Goal: Task Accomplishment & Management: Complete application form

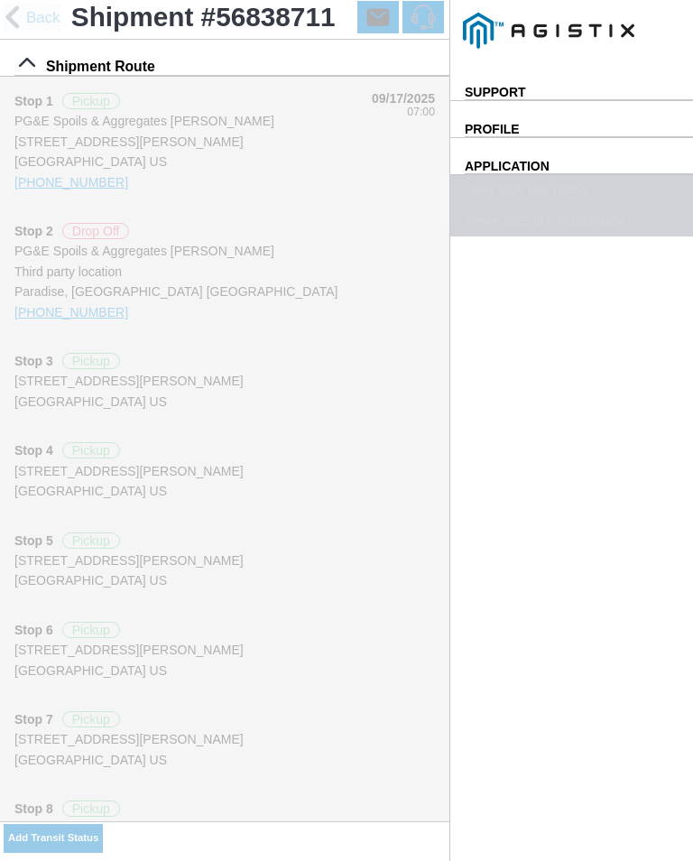
click at [0, 0] on input "14:48" at bounding box center [0, 0] width 0 height 0
type input "15:10"
click at [0, 0] on select "Select Arrive at Drop Off Arrive at Pickup Break Start Break Stop Depart Drop O…" at bounding box center [0, 0] width 0 height 0
select select "ARVPULOC"
click at [0, 0] on div "Location" at bounding box center [0, 0] width 0 height 0
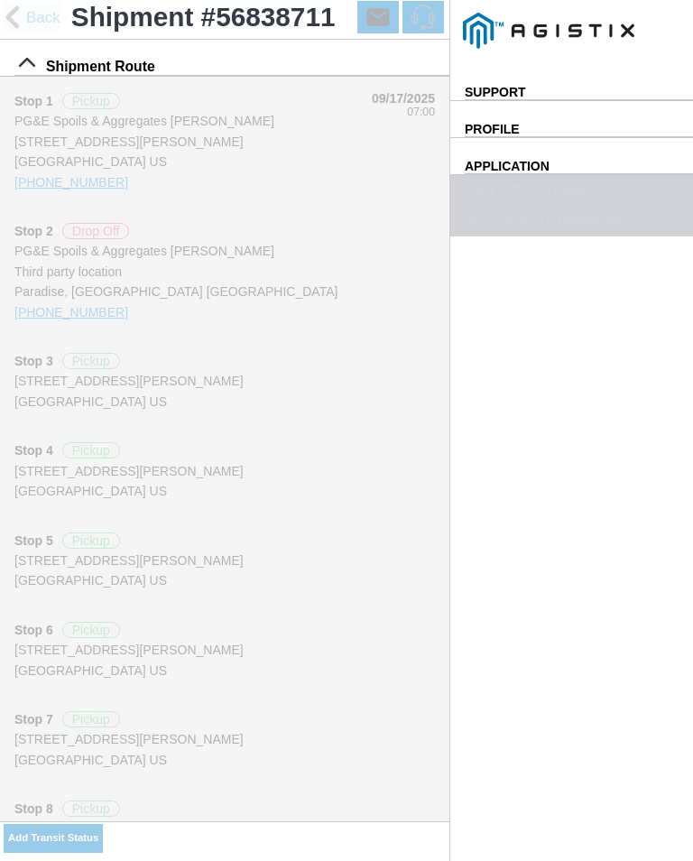
click at [0, 0] on div "[STREET_ADDRESS][PERSON_NAME]" at bounding box center [0, 0] width 0 height 0
click at [0, 0] on slot "Apply" at bounding box center [0, 0] width 0 height 0
type input "Paradise"
click at [0, 0] on button "SAVE" at bounding box center [0, 0] width 0 height 0
click at [0, 0] on slot "Add Transit Status" at bounding box center [0, 0] width 0 height 0
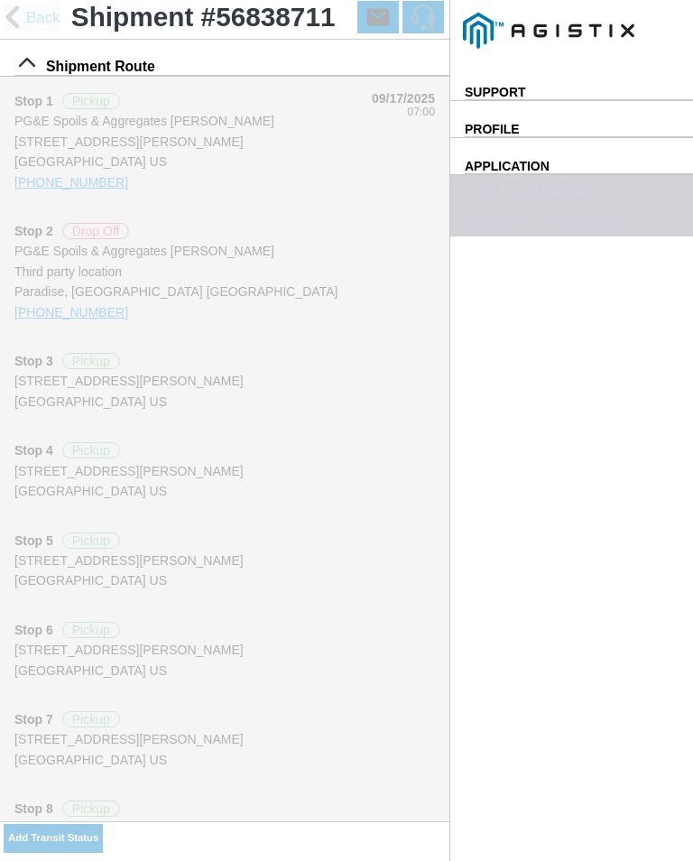
click at [0, 0] on input "14:49" at bounding box center [0, 0] width 0 height 0
type input "15:15"
click at [0, 0] on select "Select Arrive at Drop Off Arrive at Pickup Break Start Break Stop Depart Drop O…" at bounding box center [0, 0] width 0 height 0
select select "DPTPULOC"
click at [0, 0] on div "Location" at bounding box center [0, 0] width 0 height 0
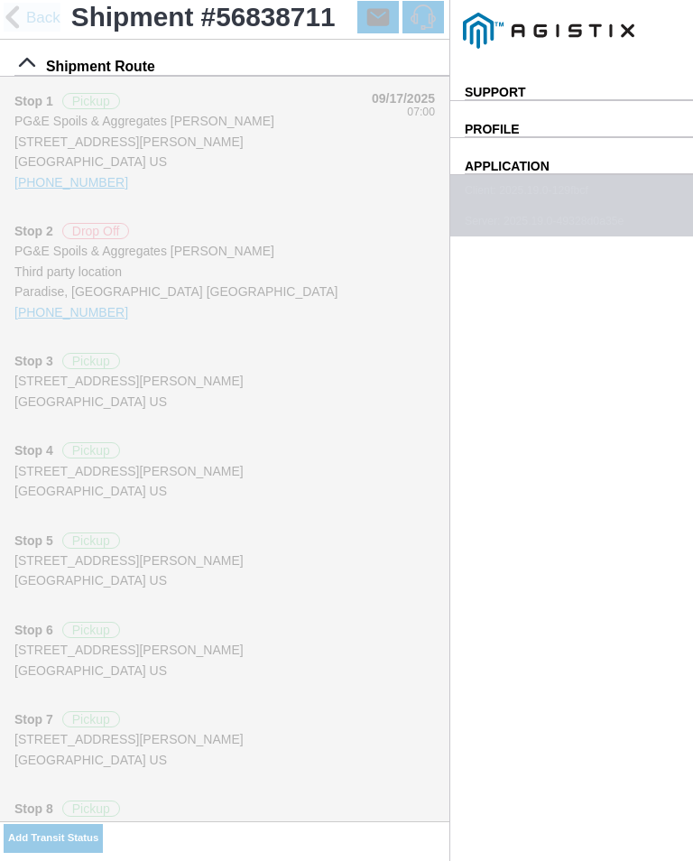
click at [0, 0] on div "[STREET_ADDRESS][PERSON_NAME]" at bounding box center [0, 0] width 0 height 0
click at [0, 0] on button "Apply" at bounding box center [0, 0] width 0 height 0
type input "Paradise"
click at [0, 0] on select "Select 1" x 3" Rock 1" x 4" Rock 2" x 4" Rock Asphalt Cold Patch Backfill Spec …" at bounding box center [0, 0] width 0 height 0
select select "708654"
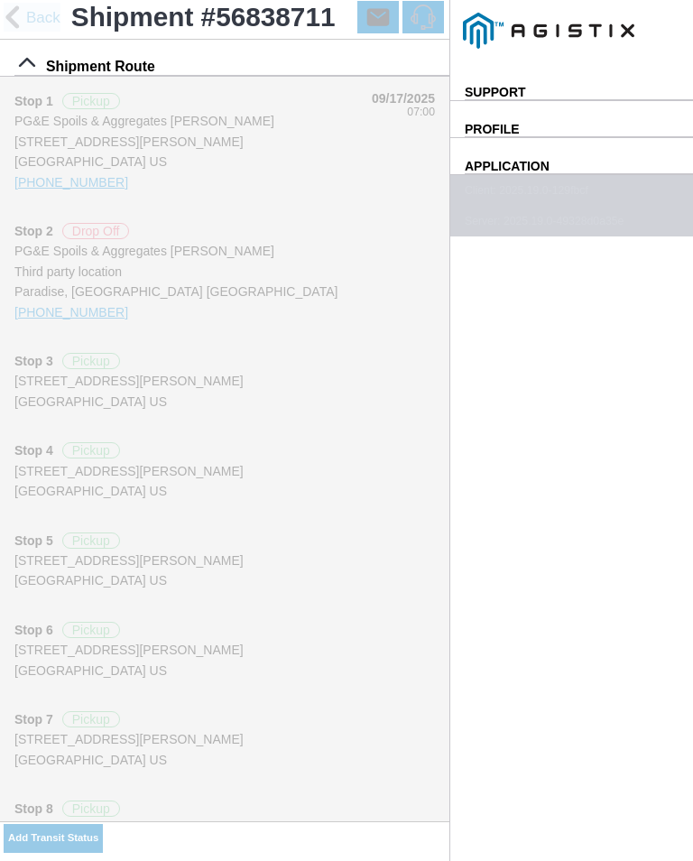
click at [0, 0] on span "SAVE" at bounding box center [0, 0] width 0 height 0
click at [0, 0] on slot "Add Transit Status" at bounding box center [0, 0] width 0 height 0
click at [0, 0] on input "15:12" at bounding box center [0, 0] width 0 height 0
type input "15:40"
click at [0, 0] on select "Select Arrive at Drop Off Arrive at Pickup Break Start Break Stop Depart Drop O…" at bounding box center [0, 0] width 0 height 0
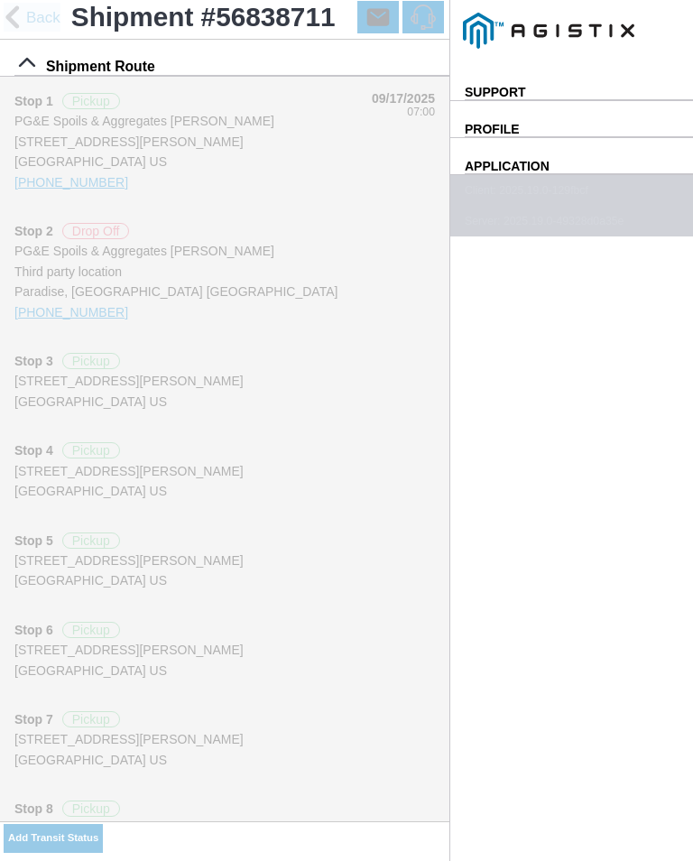
select select "ARVPULOC"
click at [0, 0] on div "Location" at bounding box center [0, 0] width 0 height 0
click at [0, 0] on div "[STREET_ADDRESS][PERSON_NAME]" at bounding box center [0, 0] width 0 height 0
click at [0, 0] on slot "Apply" at bounding box center [0, 0] width 0 height 0
type input "Paradise"
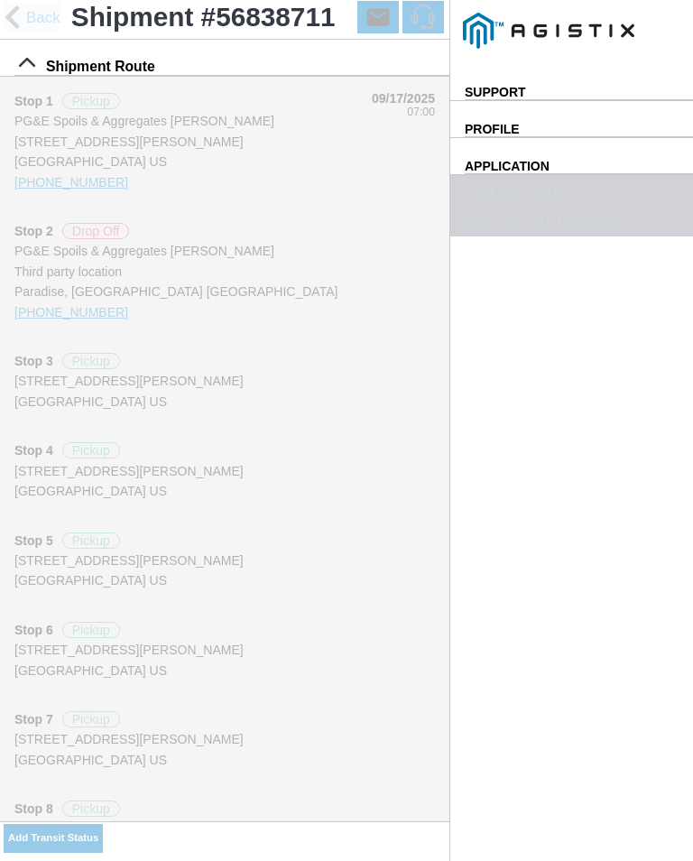
click at [0, 0] on button "SAVE" at bounding box center [0, 0] width 0 height 0
click at [103, 827] on button "Add Transit Status" at bounding box center [53, 838] width 99 height 29
click at [0, 0] on input "15:12" at bounding box center [0, 0] width 0 height 0
type input "15:45"
click at [0, 0] on select "Select Arrive at Drop Off Arrive at Pickup Break Start Break Stop Depart Drop O…" at bounding box center [0, 0] width 0 height 0
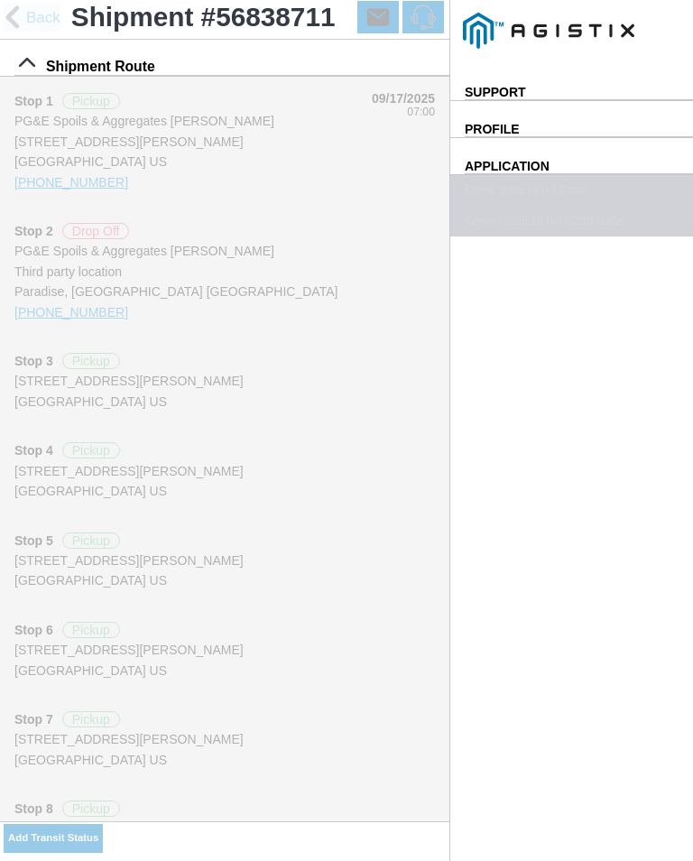
select select "DPTPULOC"
click at [0, 0] on div "Location" at bounding box center [0, 0] width 0 height 0
click at [0, 0] on div "[STREET_ADDRESS][PERSON_NAME]" at bounding box center [0, 0] width 0 height 0
click at [0, 0] on slot "Apply" at bounding box center [0, 0] width 0 height 0
type input "Paradise"
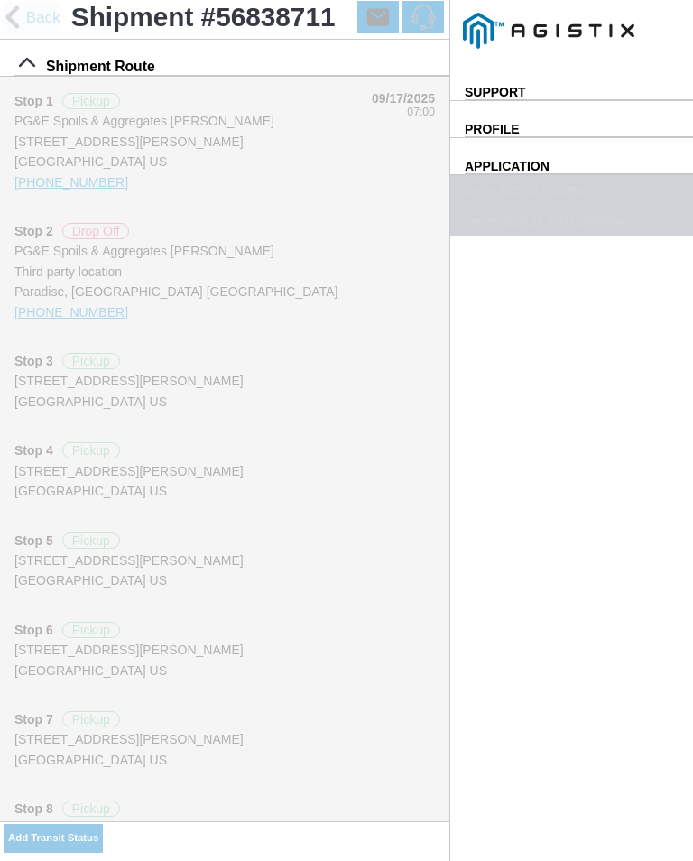
click at [0, 0] on select "Select 1" x 3" Rock 1" x 4" Rock 2" x 4" Rock Asphalt Cold Patch Backfill Spec …" at bounding box center [0, 0] width 0 height 0
select select "708654"
click at [0, 0] on span "SAVE" at bounding box center [0, 0] width 0 height 0
click at [0, 0] on slot "Add Transit Status" at bounding box center [0, 0] width 0 height 0
click at [0, 0] on input "15:12" at bounding box center [0, 0] width 0 height 0
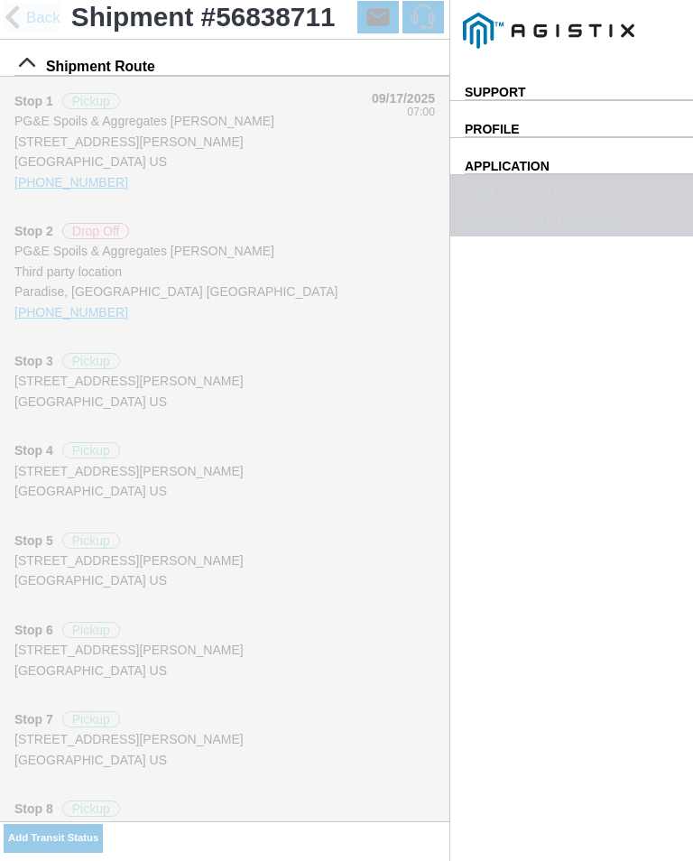
type input "16:10"
click at [0, 0] on select "Select Arrive at Drop Off Arrive at Pickup Break Start Break Stop Depart Drop O…" at bounding box center [0, 0] width 0 height 0
select select "ARVPULOC"
click at [0, 0] on div "Location" at bounding box center [0, 0] width 0 height 0
click at [0, 0] on div "[STREET_ADDRESS][PERSON_NAME]" at bounding box center [0, 0] width 0 height 0
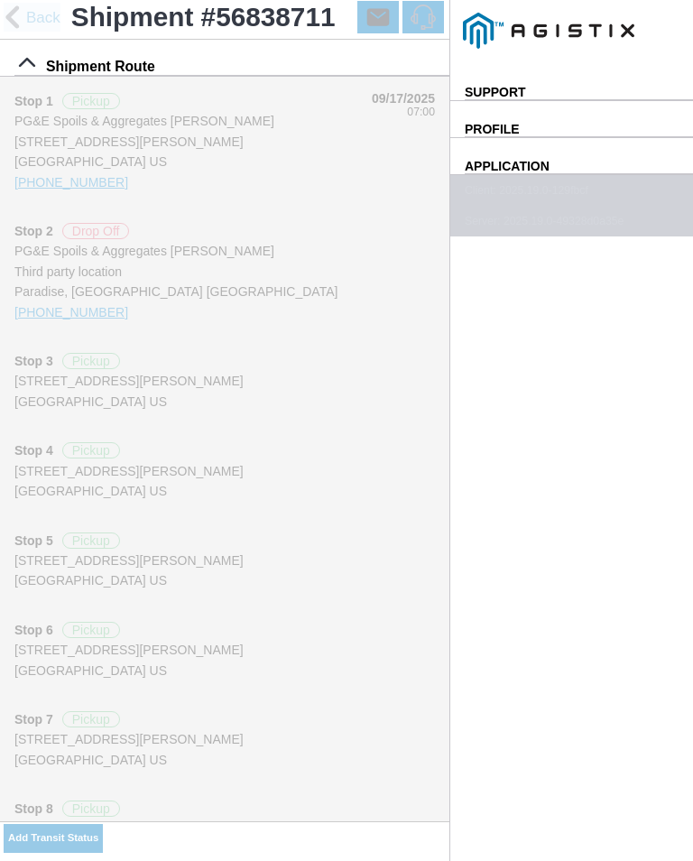
click at [0, 0] on button "Apply" at bounding box center [0, 0] width 0 height 0
type input "Paradise"
click at [0, 0] on span "SAVE" at bounding box center [0, 0] width 0 height 0
click at [103, 825] on ion-buttons "Add Transit Status" at bounding box center [53, 839] width 99 height 34
click at [0, 0] on slot "Add Transit Status" at bounding box center [0, 0] width 0 height 0
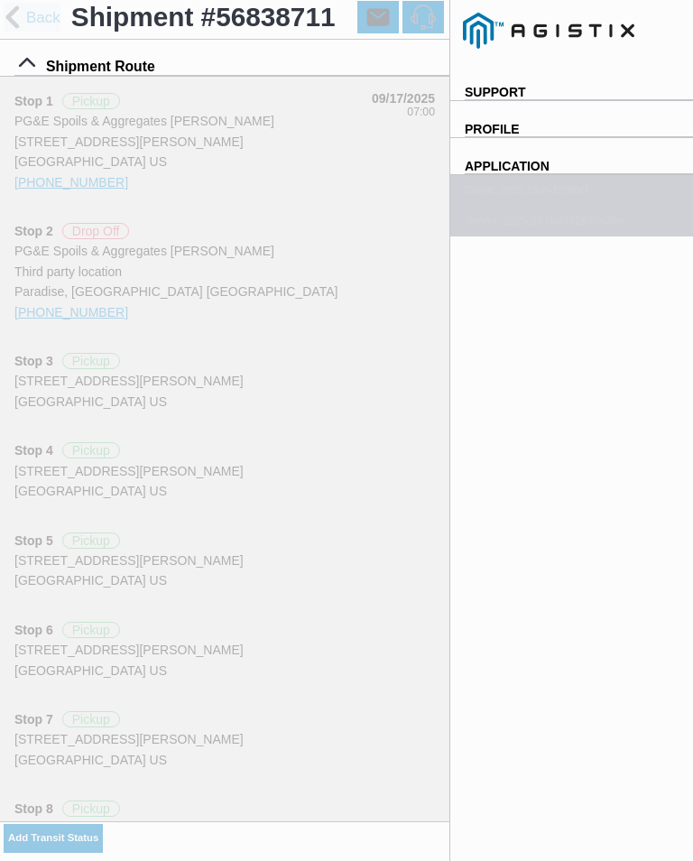
click at [0, 0] on input "15:13" at bounding box center [0, 0] width 0 height 0
type input "16:15"
click at [0, 0] on select "Select Arrive at Drop Off Arrive at Pickup Break Start Break Stop Depart Drop O…" at bounding box center [0, 0] width 0 height 0
select select "DELIVRED"
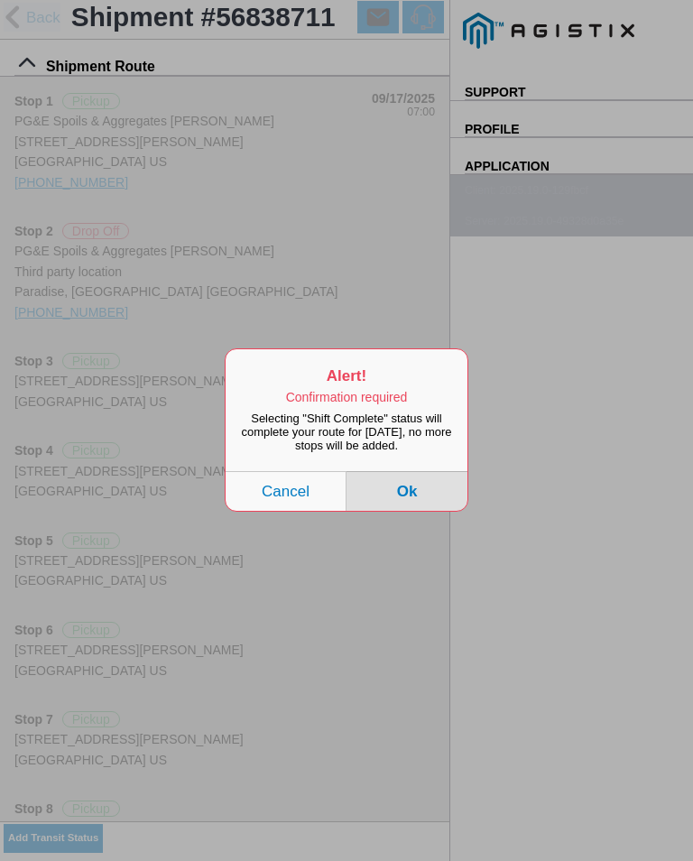
click at [427, 496] on button "Ok" at bounding box center [407, 492] width 121 height 40
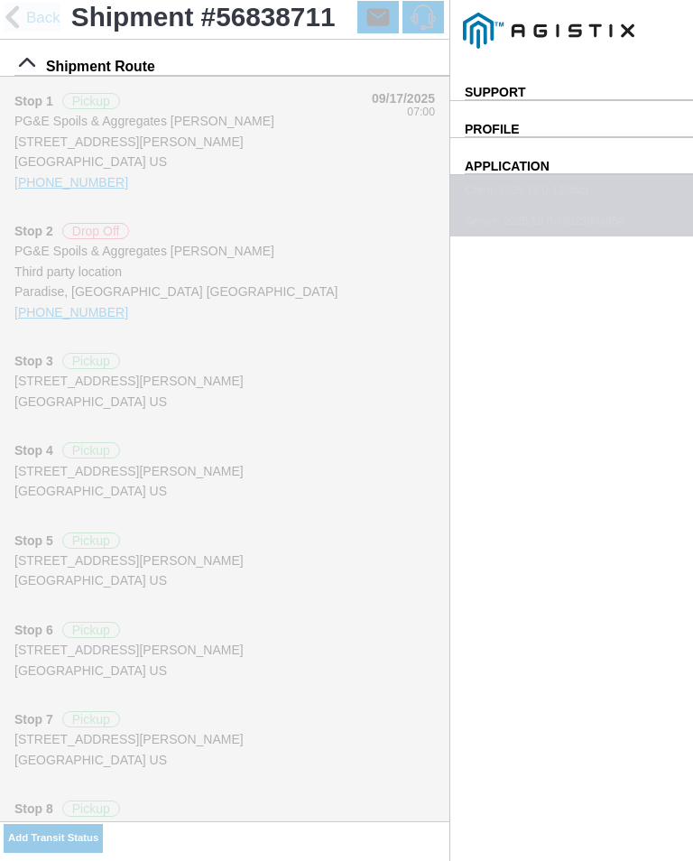
click at [0, 0] on div "Location" at bounding box center [0, 0] width 0 height 0
click at [0, 0] on div "[STREET_ADDRESS][PERSON_NAME]" at bounding box center [0, 0] width 0 height 0
click at [0, 0] on slot "Apply" at bounding box center [0, 0] width 0 height 0
type input "Paradise"
click at [0, 0] on input "number" at bounding box center [0, 0] width 0 height 0
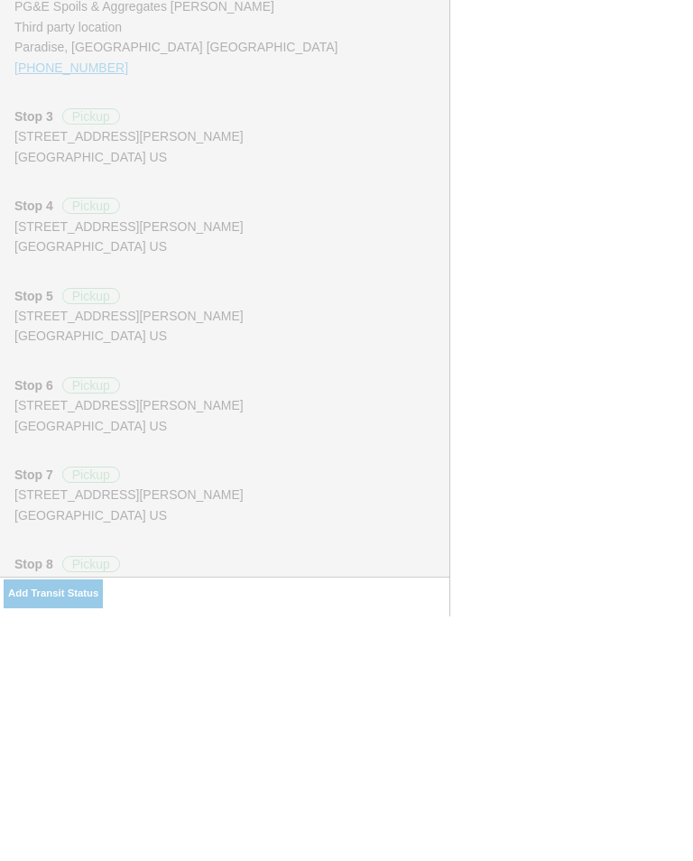
type input "0"
click at [0, 0] on span "SAVE" at bounding box center [0, 0] width 0 height 0
